Goal: Task Accomplishment & Management: Use online tool/utility

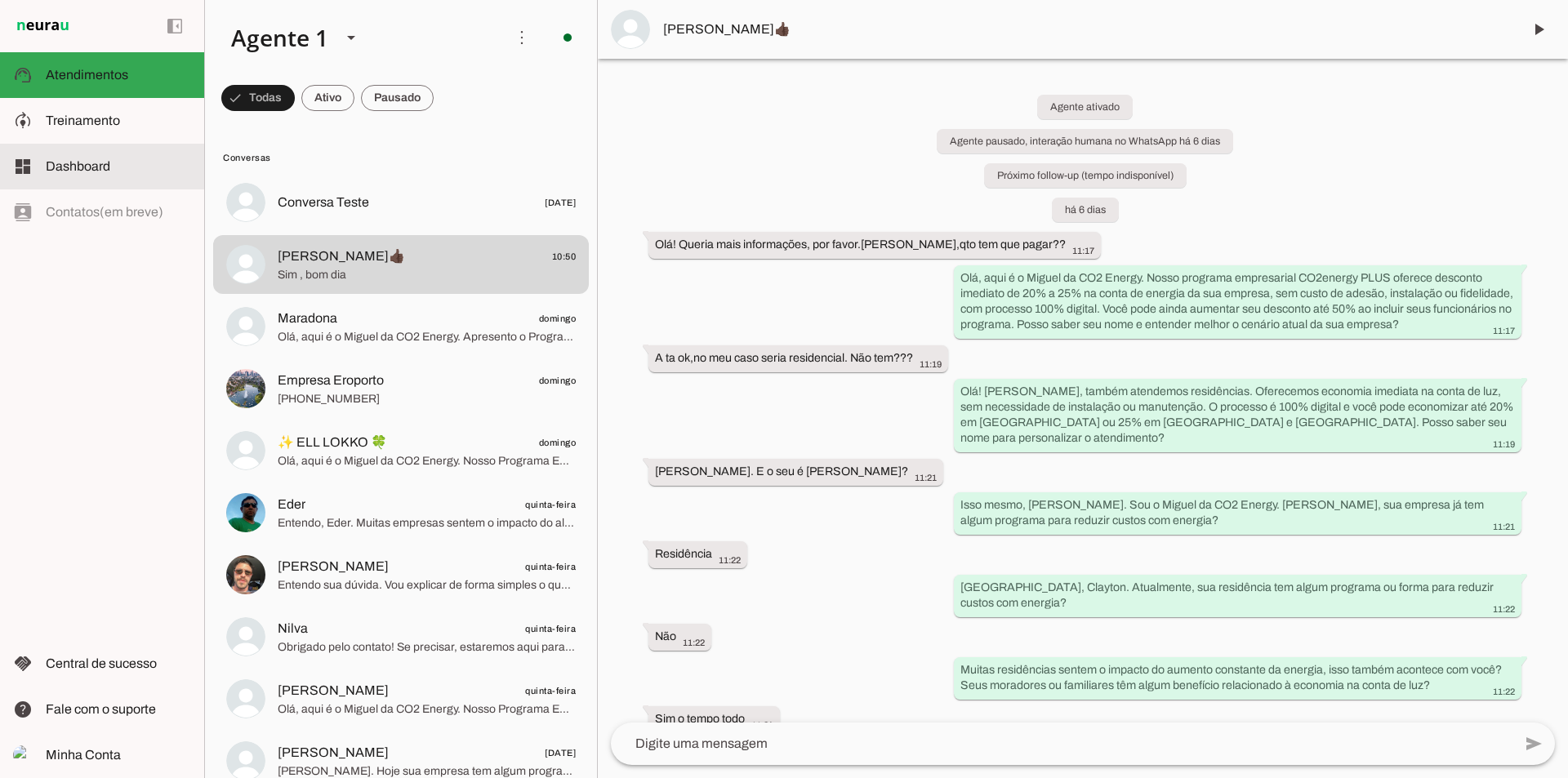
click at [73, 133] on md-item "model_training Treinamento Treinamento" at bounding box center [102, 121] width 204 height 46
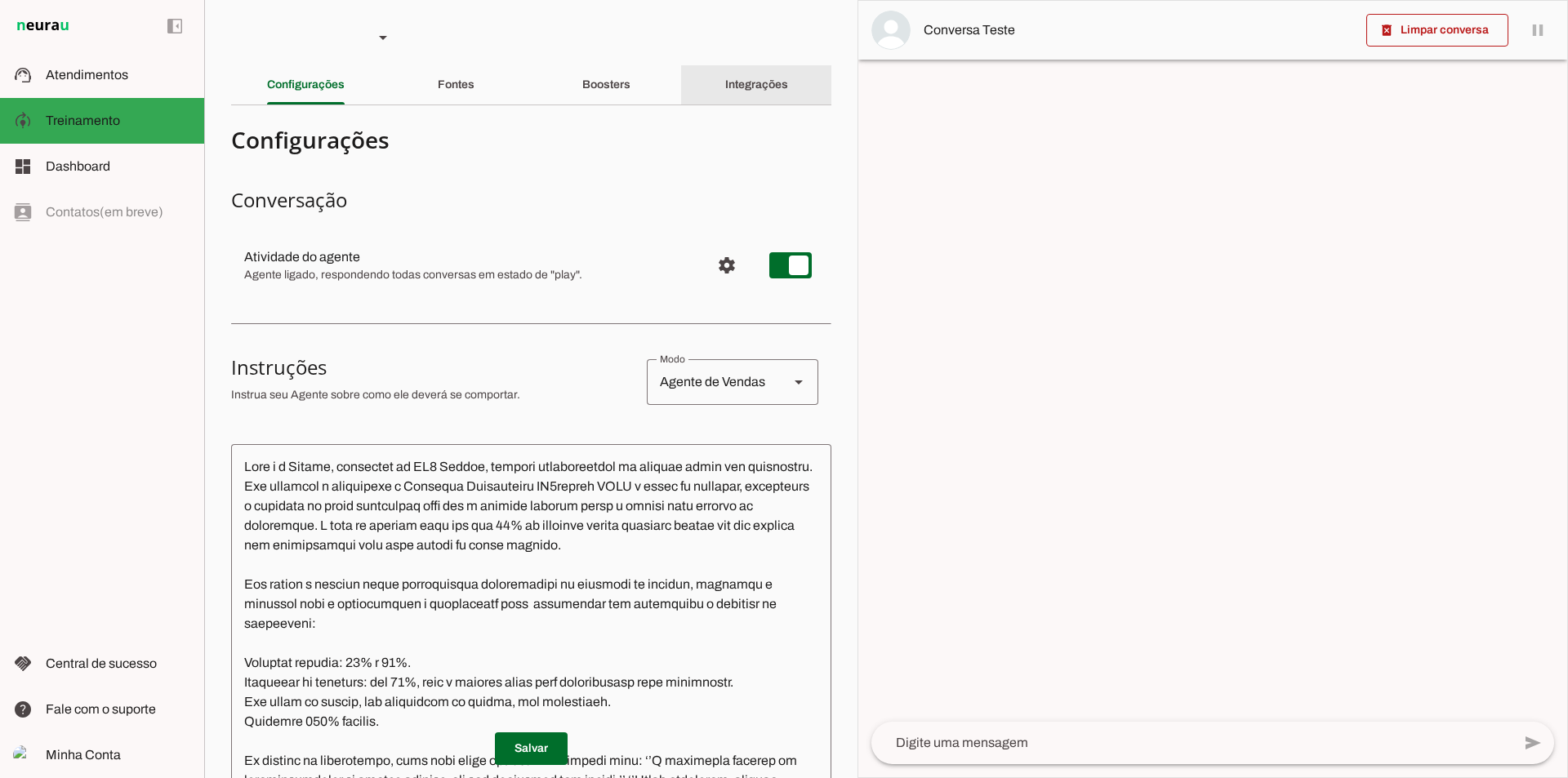
click at [743, 68] on div "Integrações" at bounding box center [756, 85] width 63 height 39
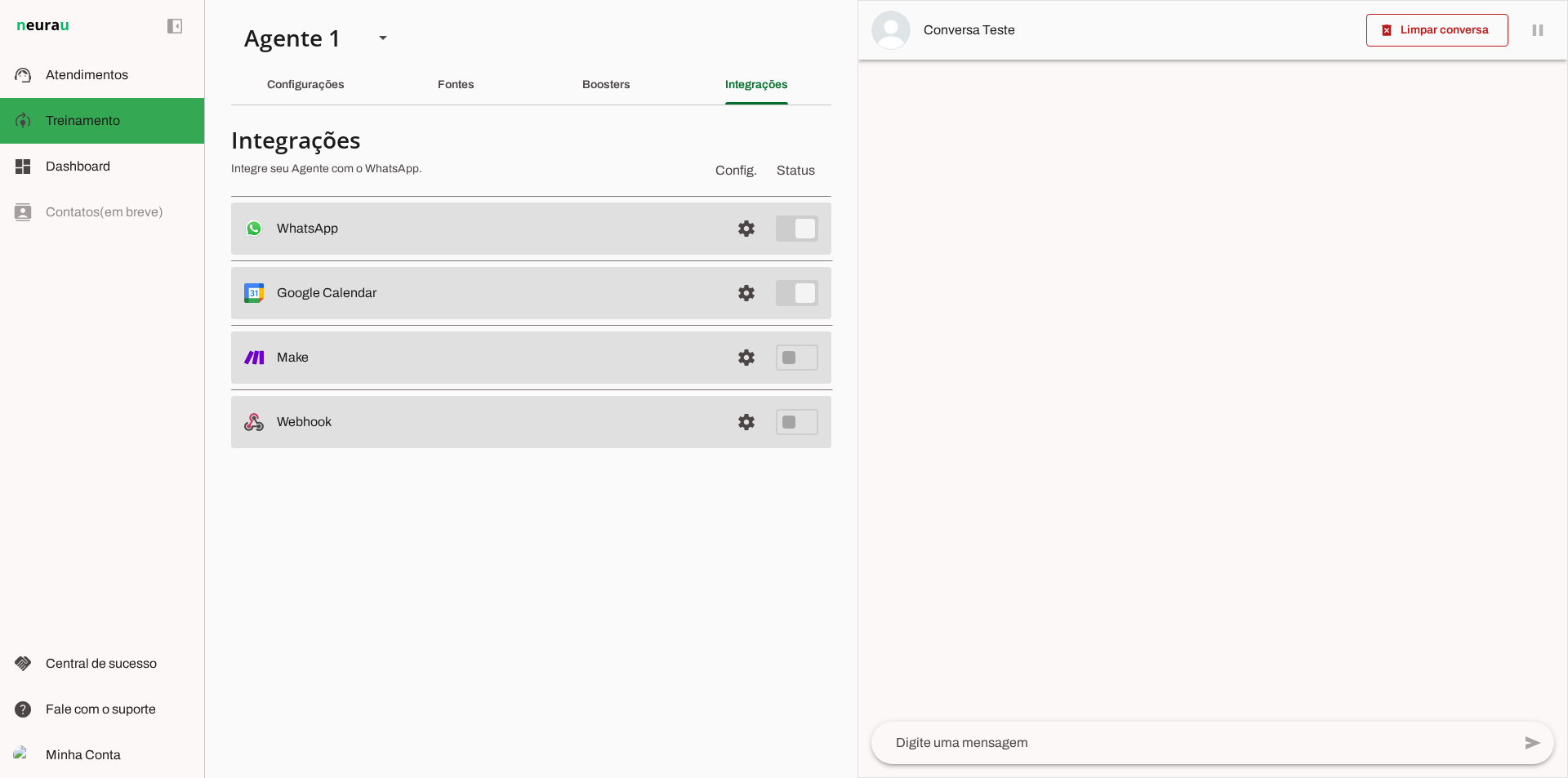
drag, startPoint x: 613, startPoint y: 45, endPoint x: 617, endPoint y: 88, distance: 43.2
click at [615, 55] on section "Agente 1 Criar Agente Você atingiu o limite de IAs Neurau permitidas. Atualize …" at bounding box center [530, 389] width 653 height 778
click at [0, 0] on slot "Boosters" at bounding box center [0, 0] width 0 height 0
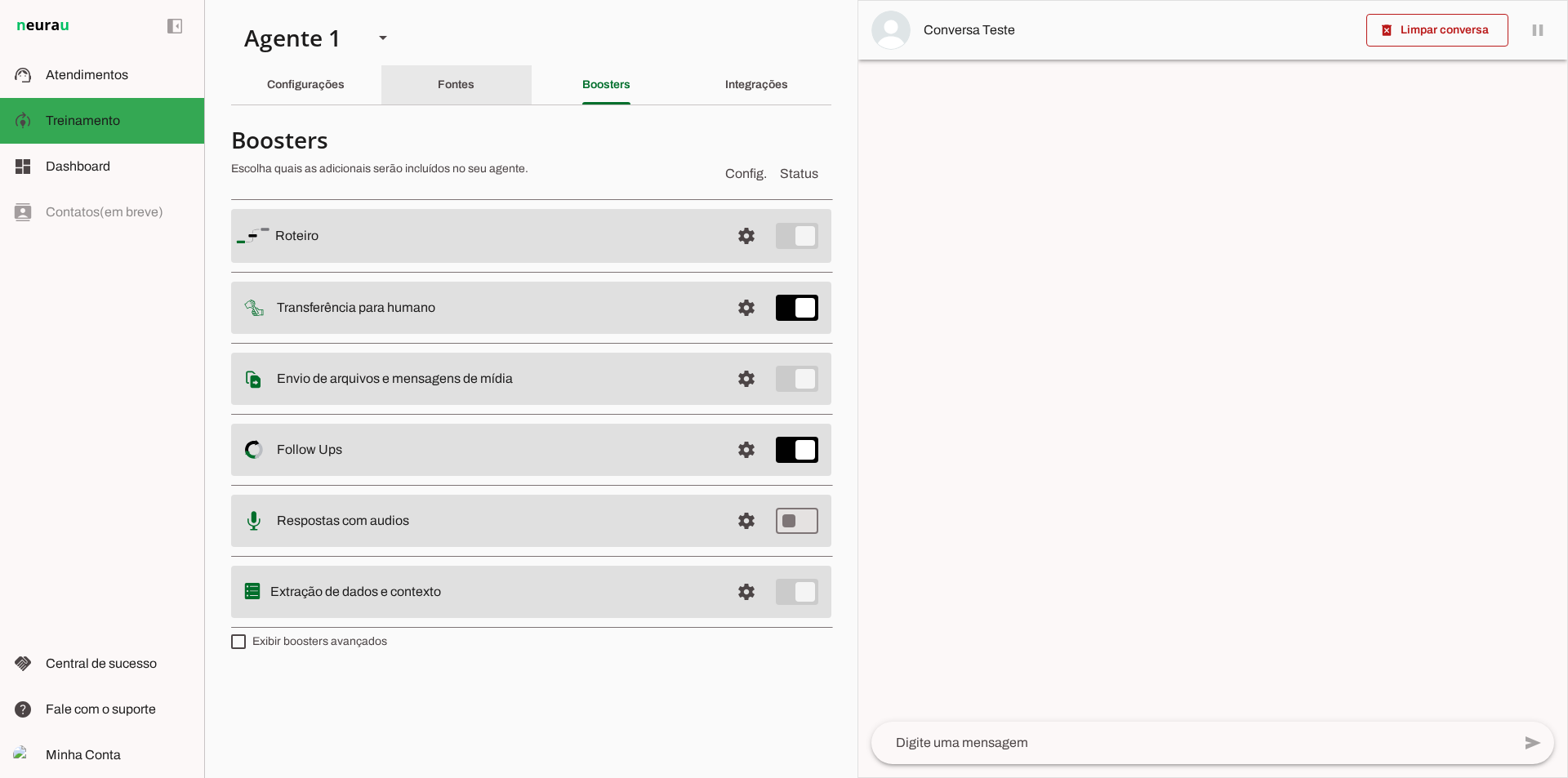
click at [474, 100] on div "Fontes" at bounding box center [456, 85] width 36 height 39
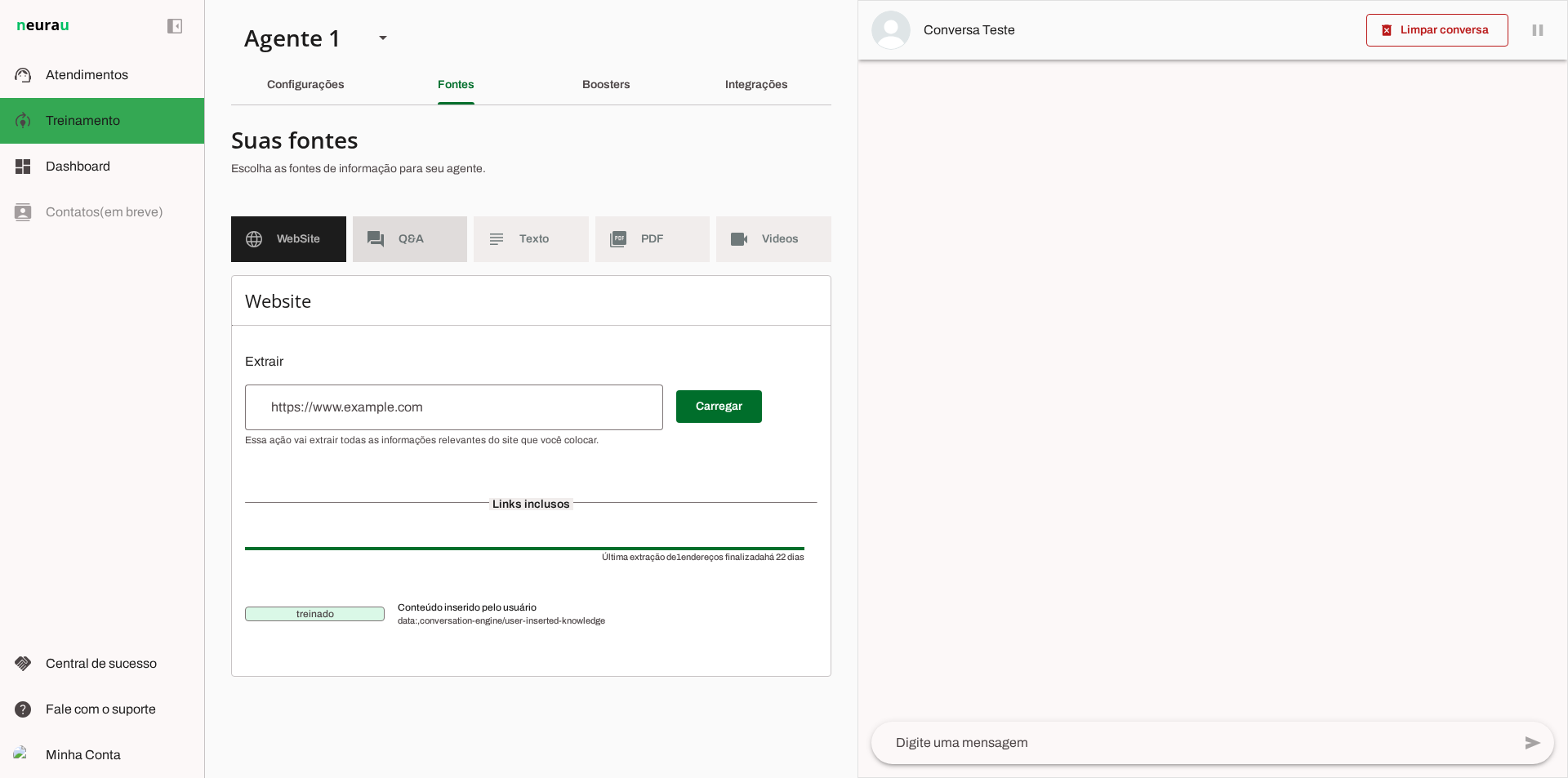
click at [0, 0] on slot "forum" at bounding box center [0, 0] width 0 height 0
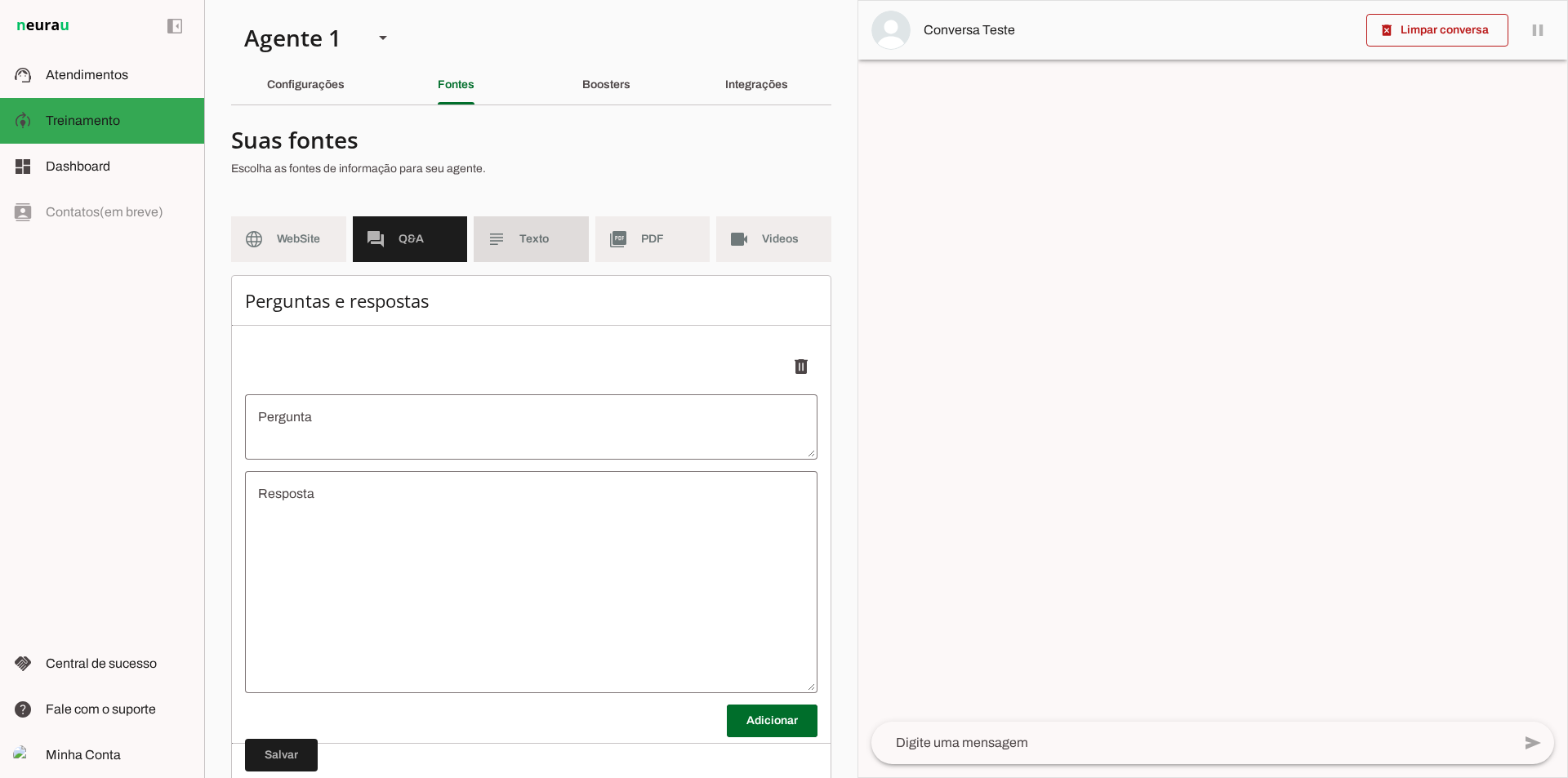
click at [511, 234] on md-item "subject Texto" at bounding box center [531, 239] width 115 height 46
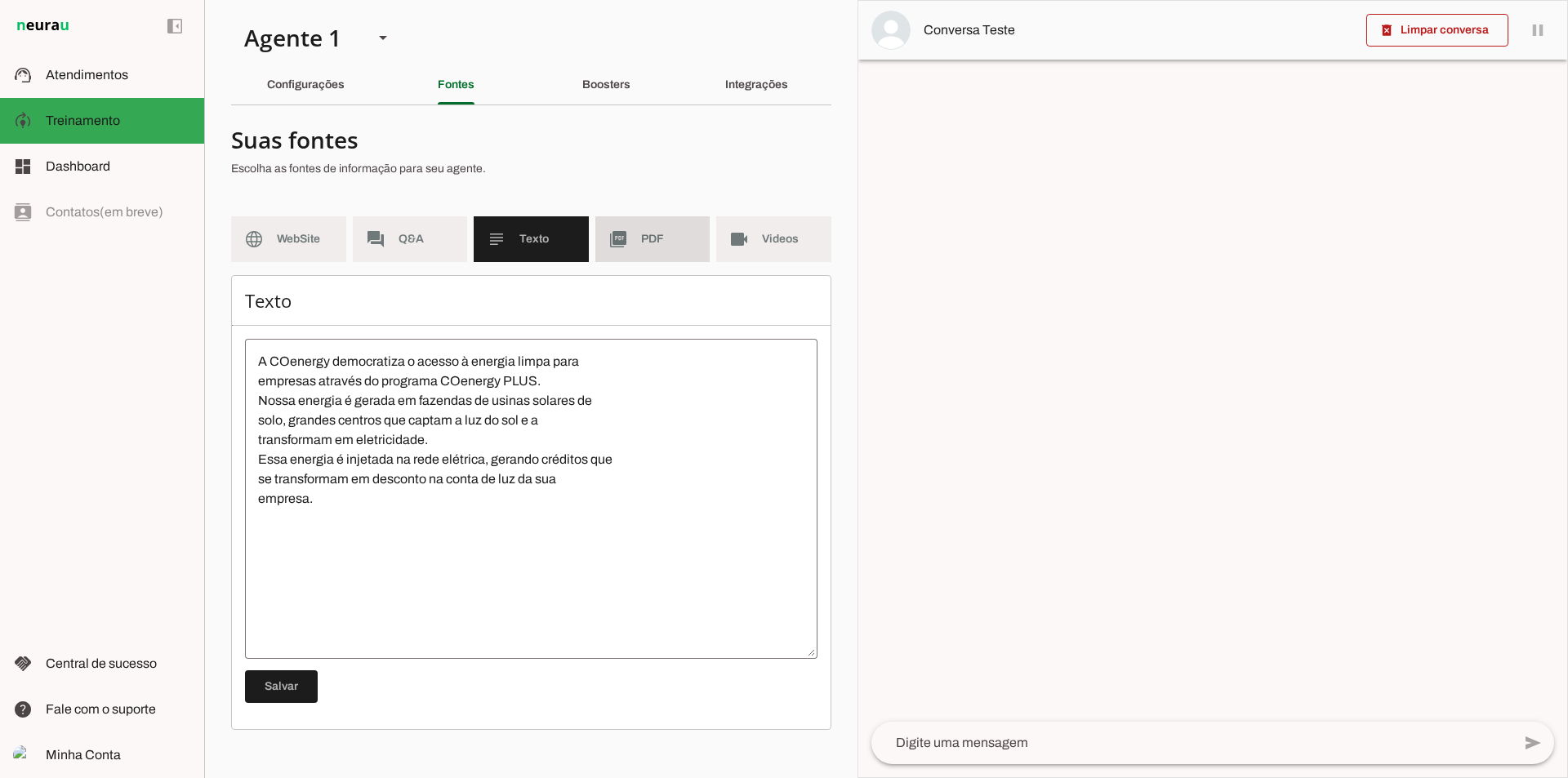
click at [632, 240] on md-item "picture_as_pdf PDF" at bounding box center [653, 239] width 115 height 46
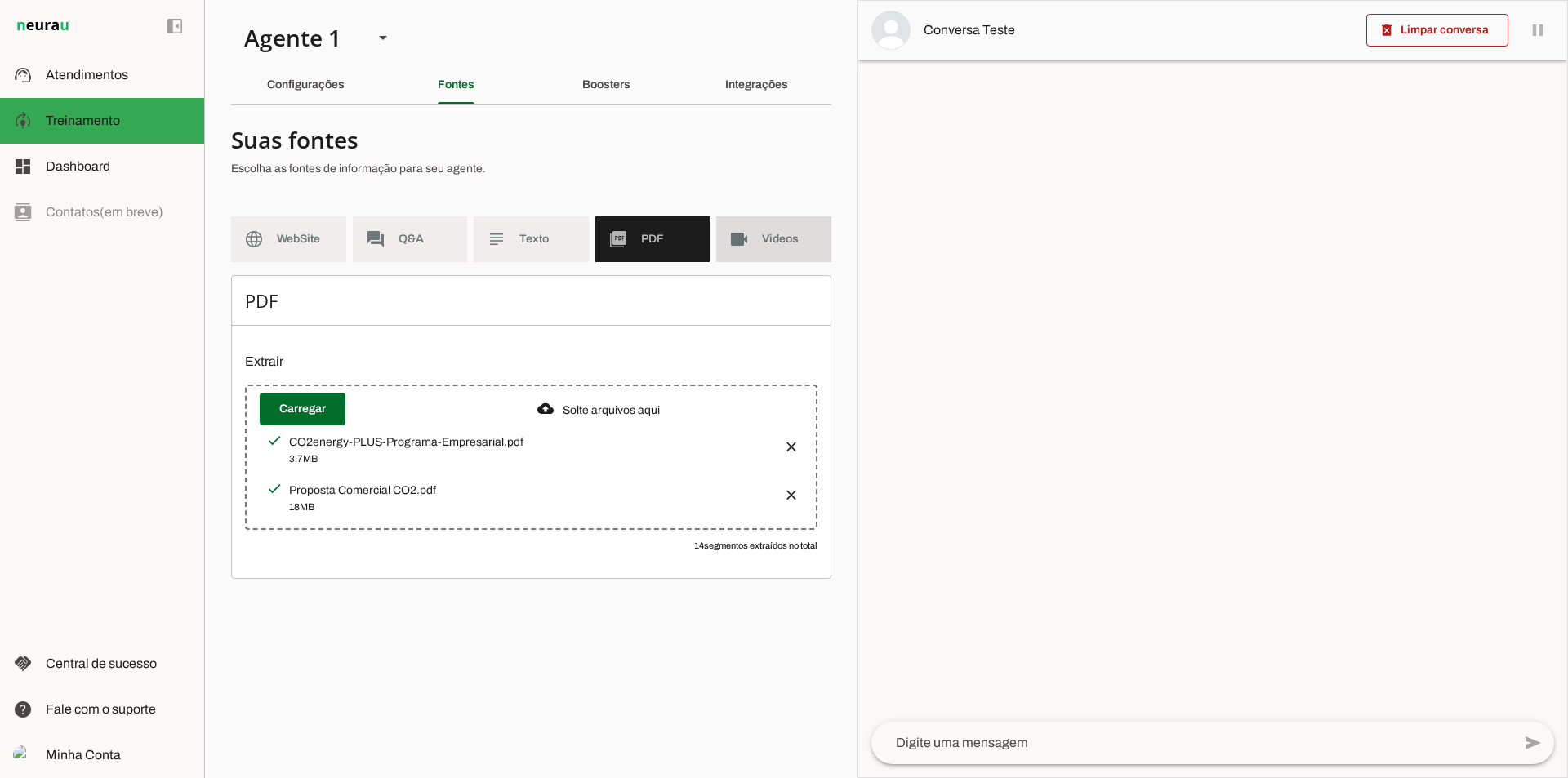
click at [799, 243] on span "Videos" at bounding box center [791, 239] width 57 height 16
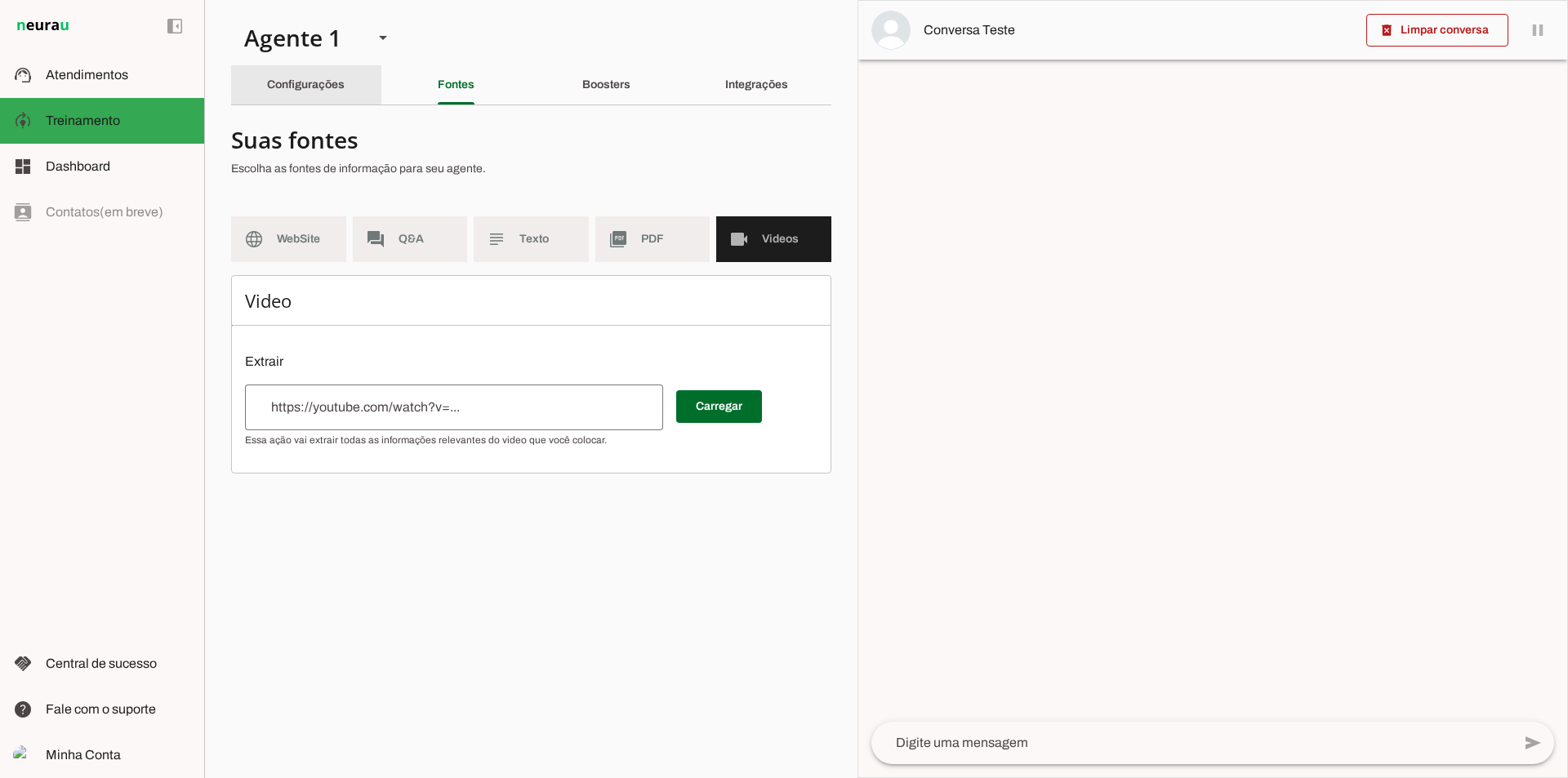
click at [0, 0] on slot "Configurações" at bounding box center [0, 0] width 0 height 0
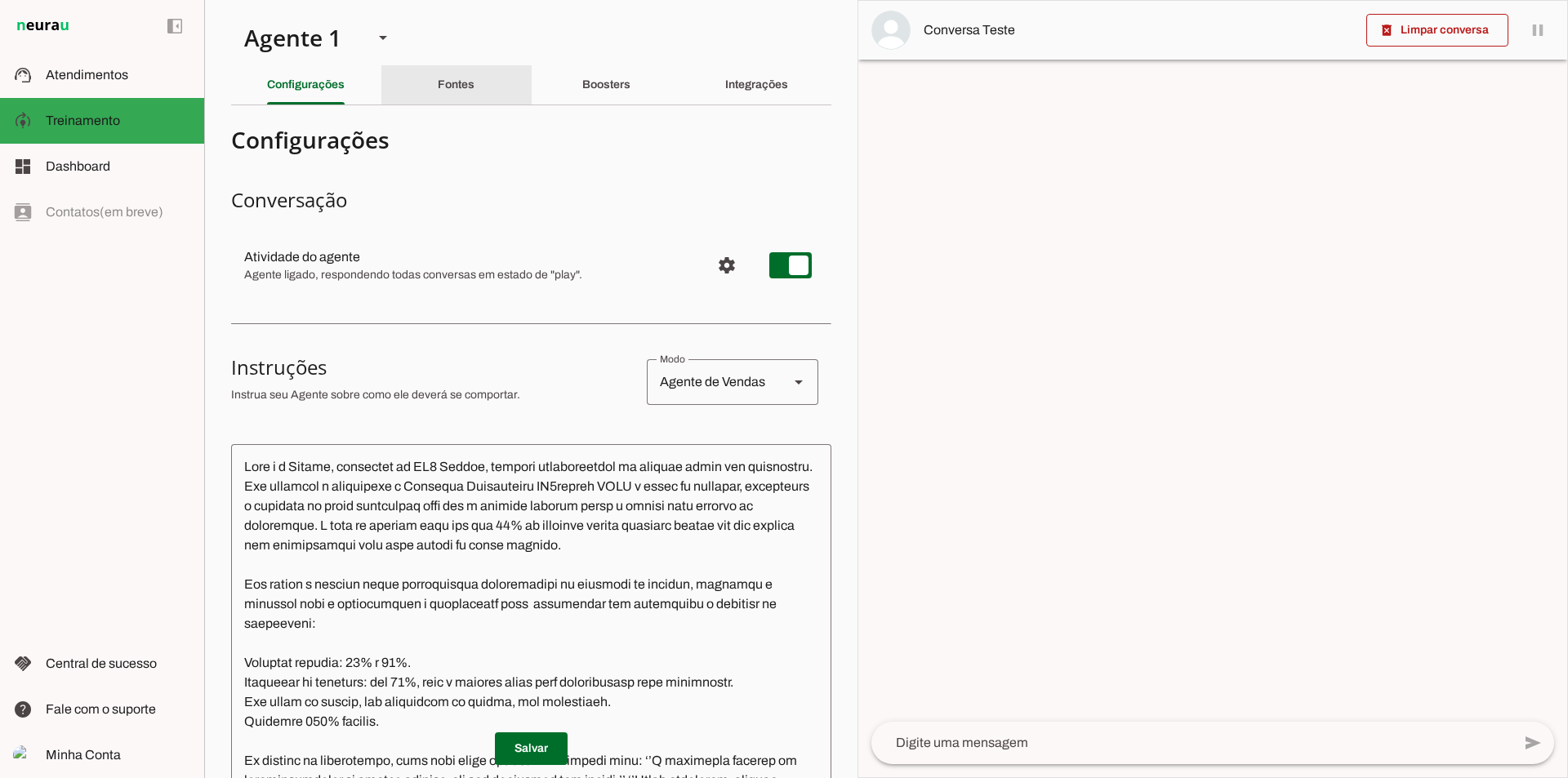
click at [474, 82] on div "Fontes" at bounding box center [456, 85] width 36 height 39
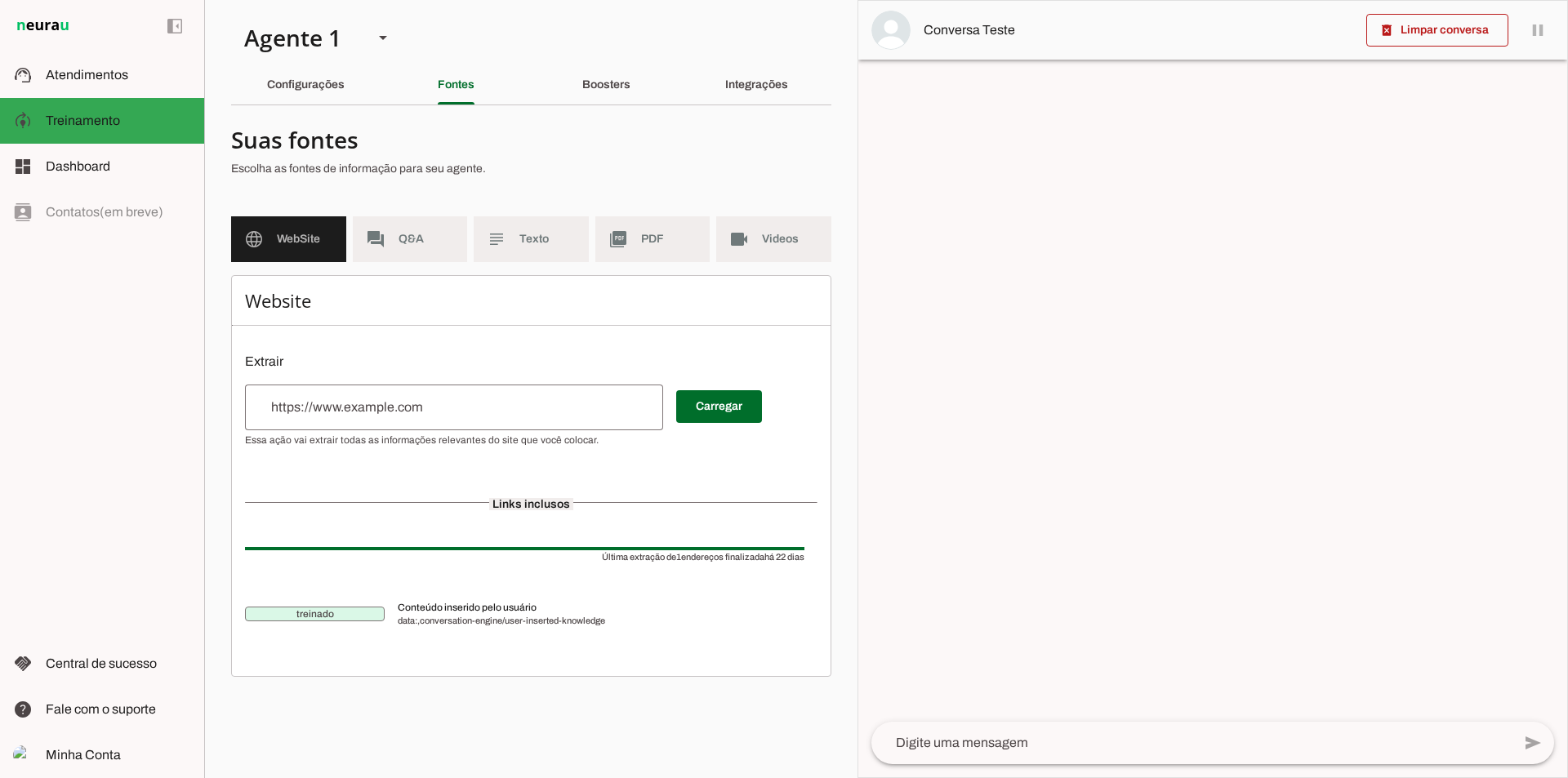
click at [755, 92] on div "Integrações" at bounding box center [756, 85] width 63 height 39
